Goal: Information Seeking & Learning: Find specific fact

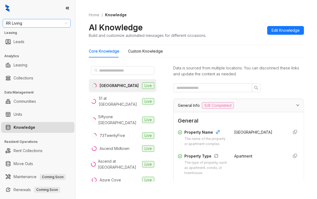
click at [24, 23] on span "RR Living" at bounding box center [36, 23] width 61 height 8
click at [16, 21] on span "RR Living" at bounding box center [36, 23] width 61 height 8
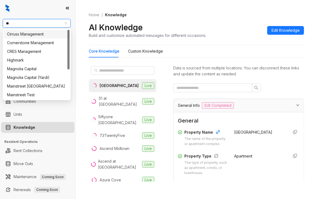
type input "***"
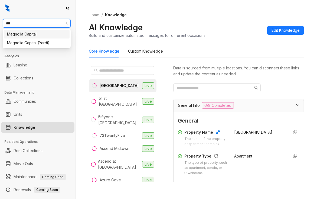
click at [24, 34] on div "Magnolia Capital" at bounding box center [36, 34] width 59 height 6
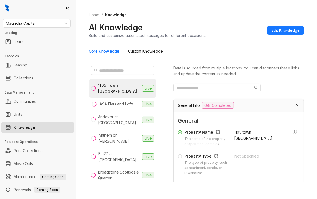
click at [310, 48] on div "Home / Knowledge AI Knowledge Build and customize automated messages for differ…" at bounding box center [196, 99] width 241 height 199
click at [116, 73] on input "text" at bounding box center [123, 70] width 48 height 6
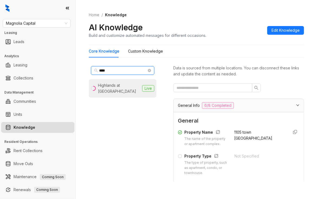
type input "****"
click at [113, 81] on li "Highlands at Alexander Pointe Live" at bounding box center [123, 88] width 68 height 18
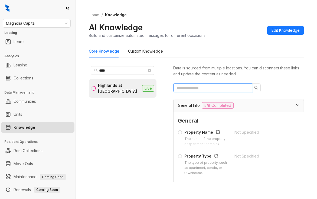
click at [192, 89] on input "text" at bounding box center [211, 88] width 68 height 6
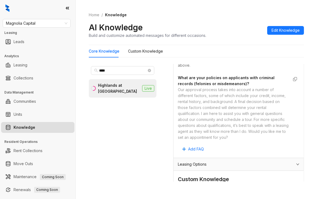
scroll to position [425, 0]
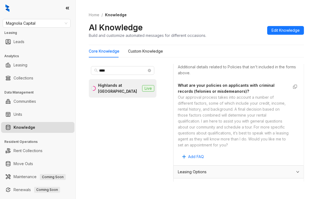
type input "****"
click at [213, 118] on div "Our approval process takes into account a number of different factors, some of …" at bounding box center [233, 121] width 111 height 54
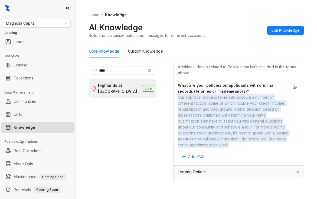
click at [213, 118] on div "Our approval process takes into account a number of different factors, some of …" at bounding box center [233, 121] width 111 height 54
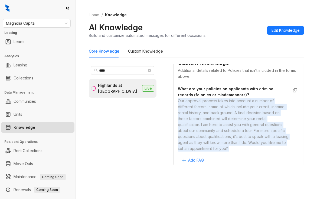
scroll to position [397, 0]
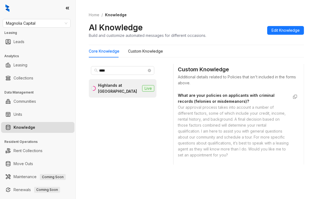
click at [201, 104] on span "What are your policies on applicants with criminal records (felonies or misdeme…" at bounding box center [233, 98] width 111 height 12
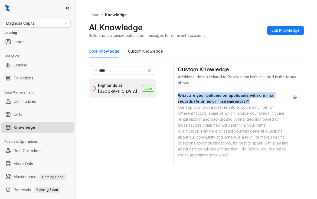
click at [201, 104] on span "What are your policies on applicants with criminal records (felonies or misdeme…" at bounding box center [233, 98] width 111 height 12
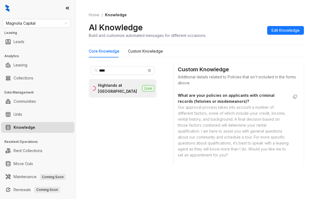
click at [200, 136] on div "Our approval process takes into account a number of different factors, some of …" at bounding box center [233, 131] width 111 height 54
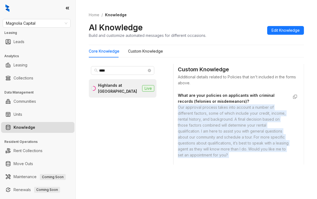
click at [200, 136] on div "Our approval process takes into account a number of different factors, some of …" at bounding box center [233, 131] width 111 height 54
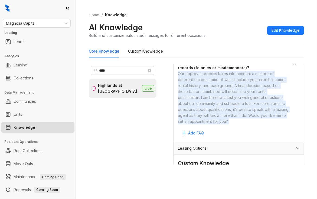
scroll to position [425, 0]
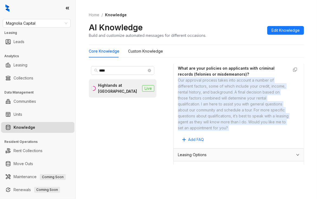
copy div "Our approval process takes into account a number of different factors, some of …"
